Goal: Information Seeking & Learning: Understand process/instructions

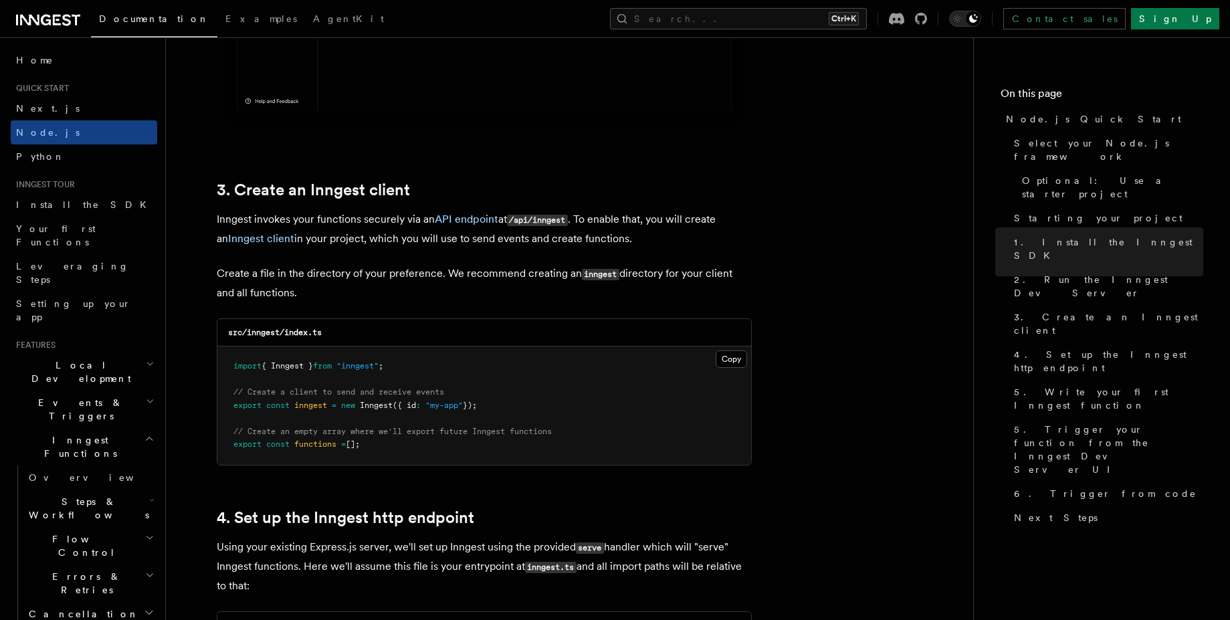
scroll to position [1605, 0]
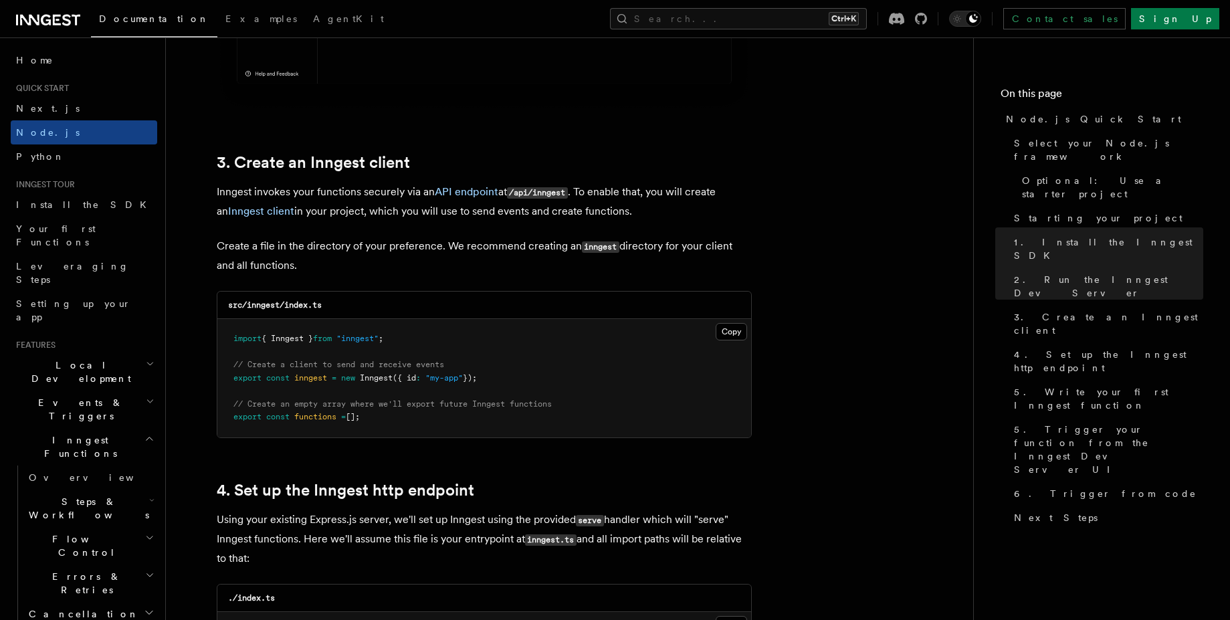
click at [146, 359] on icon "button" at bounding box center [150, 364] width 9 height 11
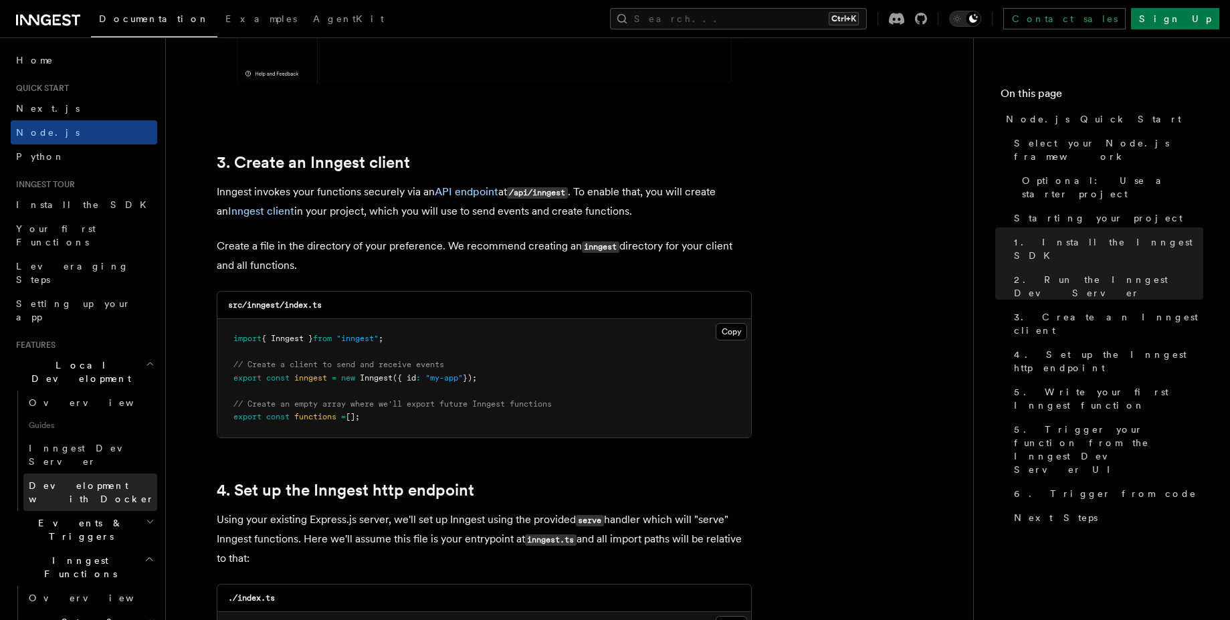
click at [112, 479] on span "Development with Docker" at bounding box center [93, 492] width 128 height 27
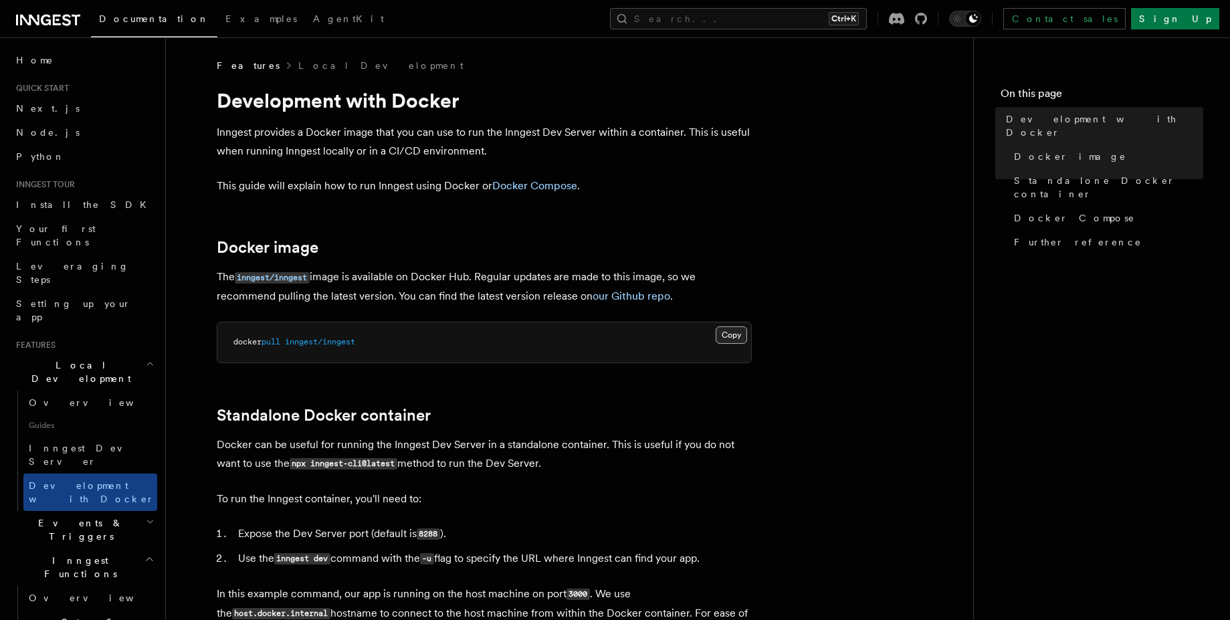
click at [741, 332] on button "Copy Copied" at bounding box center [731, 334] width 31 height 17
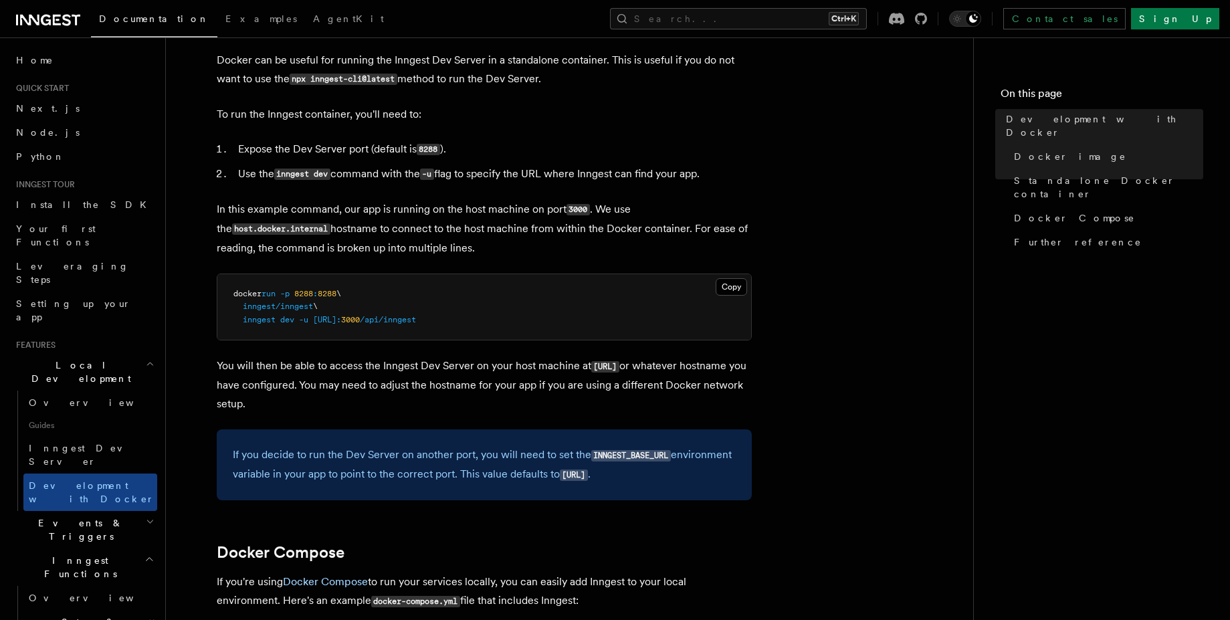
scroll to position [482, 0]
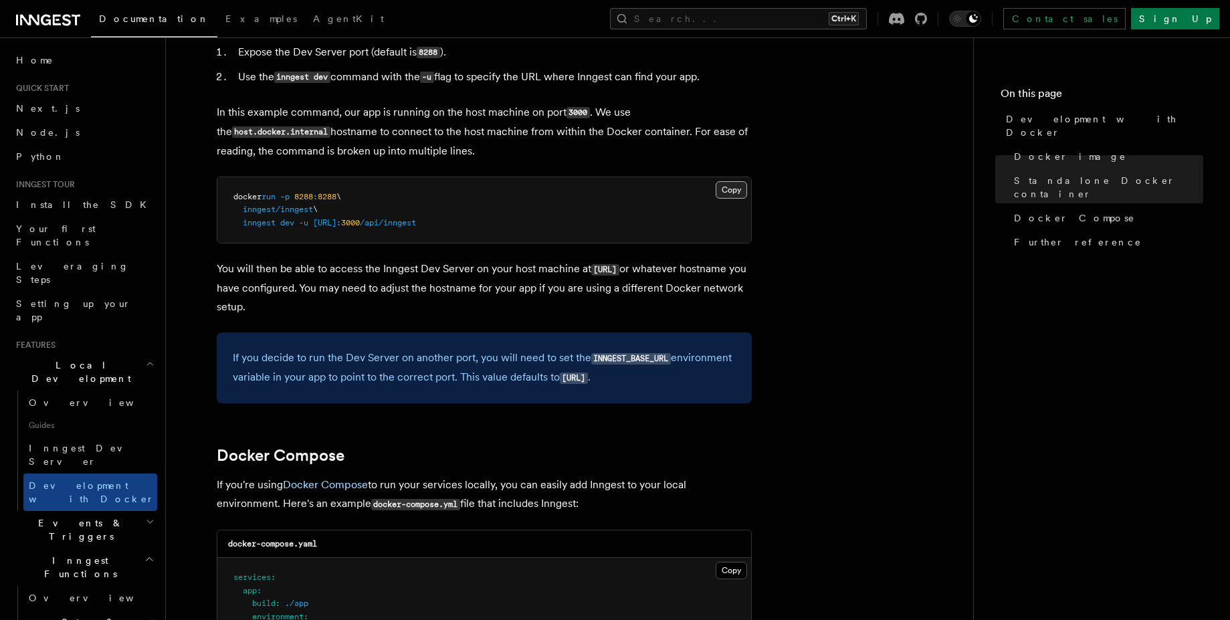
click at [738, 187] on button "Copy Copied" at bounding box center [731, 189] width 31 height 17
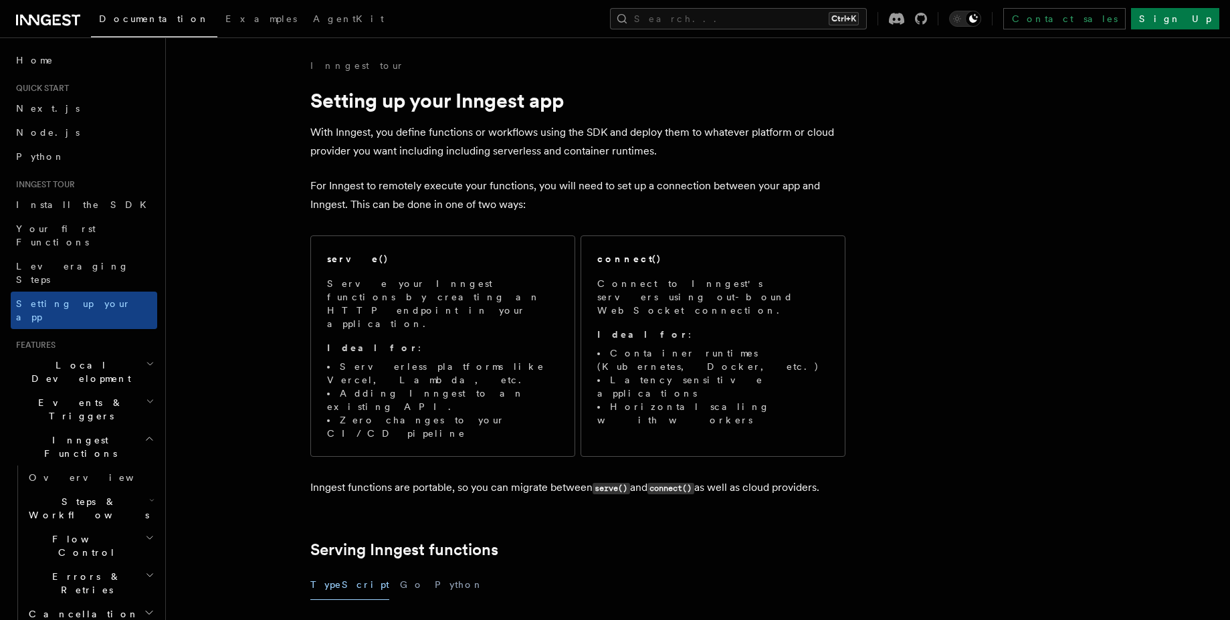
click at [395, 134] on p "With Inngest, you define functions or workflows using the SDK and deploy them t…" at bounding box center [577, 141] width 535 height 37
click at [578, 136] on p "With Inngest, you define functions or workflows using the SDK and deploy them t…" at bounding box center [577, 141] width 535 height 37
drag, startPoint x: 654, startPoint y: 138, endPoint x: 732, endPoint y: 138, distance: 78.3
click at [732, 138] on p "With Inngest, you define functions or workflows using the SDK and deploy them t…" at bounding box center [577, 141] width 535 height 37
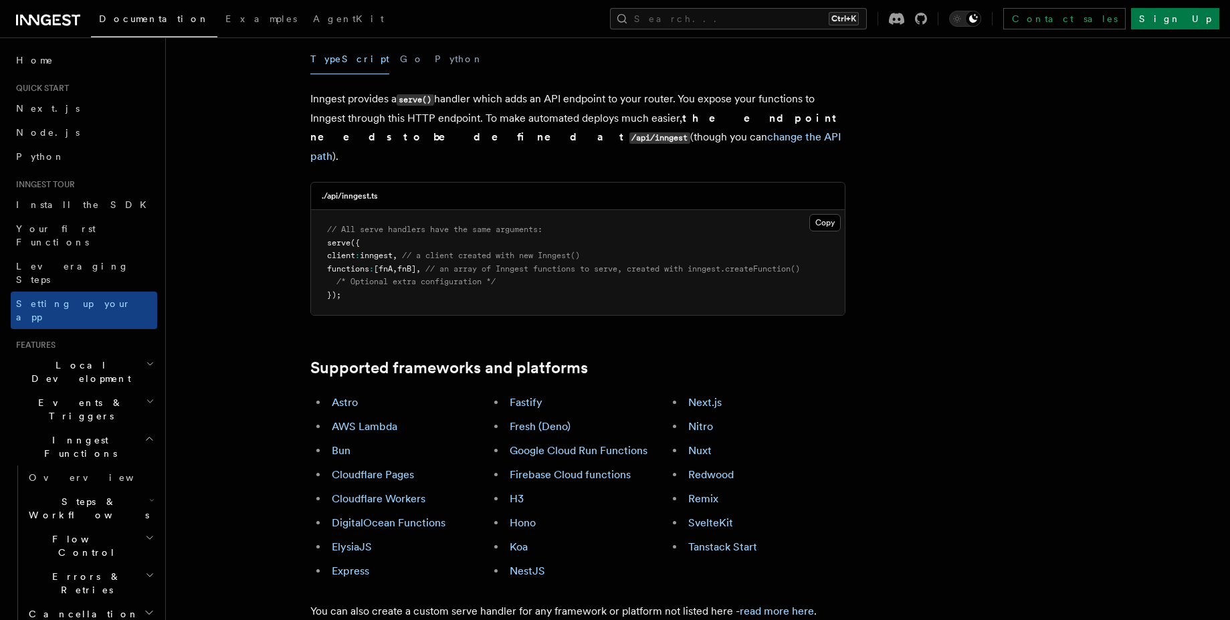
scroll to position [562, 0]
